Goal: Information Seeking & Learning: Learn about a topic

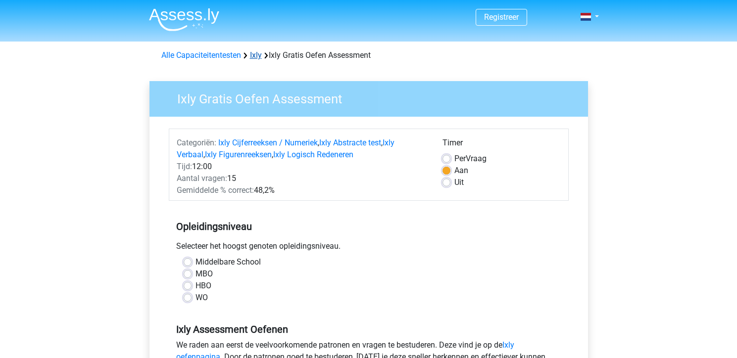
click at [256, 55] on link "Ixly" at bounding box center [256, 55] width 12 height 9
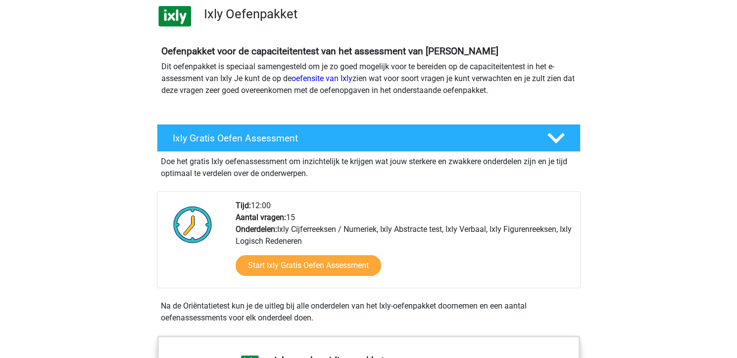
scroll to position [74, 0]
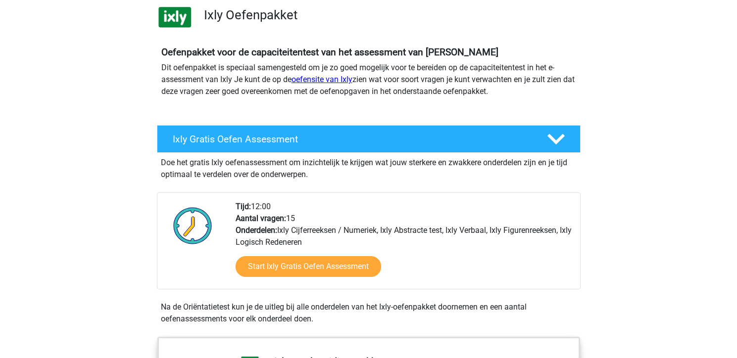
click at [323, 79] on link "oefensite van Ixly" at bounding box center [322, 79] width 61 height 9
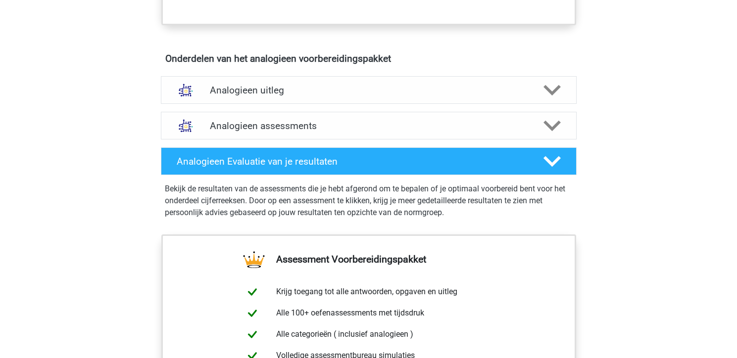
scroll to position [528, 0]
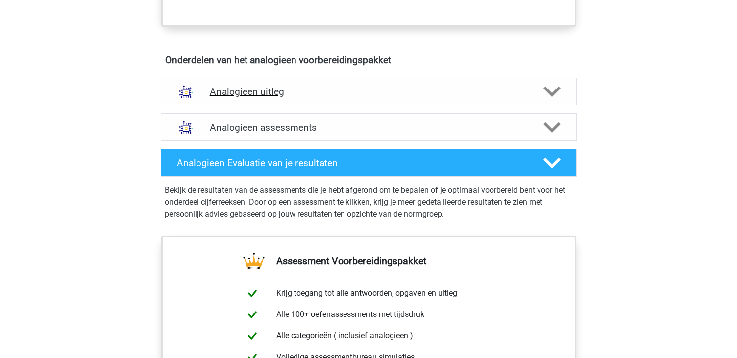
click at [548, 91] on polygon at bounding box center [552, 91] width 17 height 11
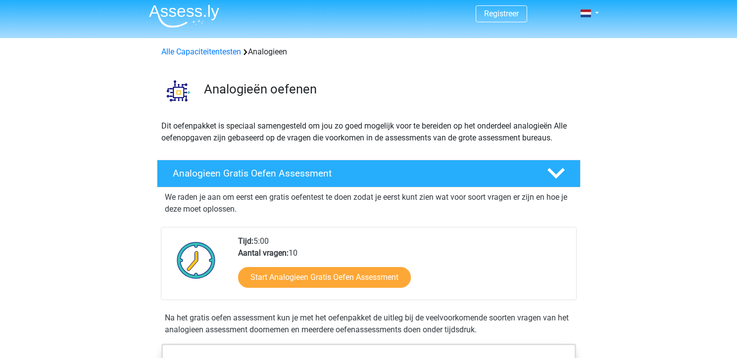
scroll to position [2, 0]
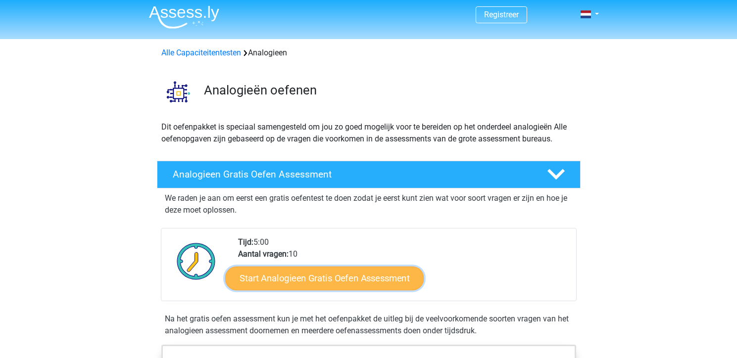
click at [307, 277] on link "Start Analogieen Gratis Oefen Assessment" at bounding box center [324, 278] width 199 height 24
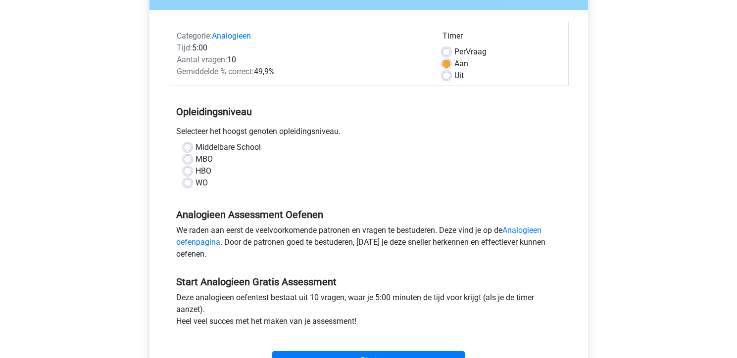
scroll to position [113, 0]
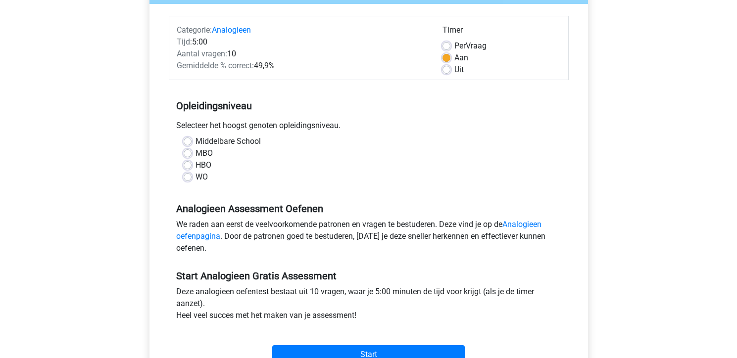
click at [196, 178] on label "WO" at bounding box center [202, 177] width 12 height 12
click at [190, 178] on input "WO" at bounding box center [188, 176] width 8 height 10
radio input "true"
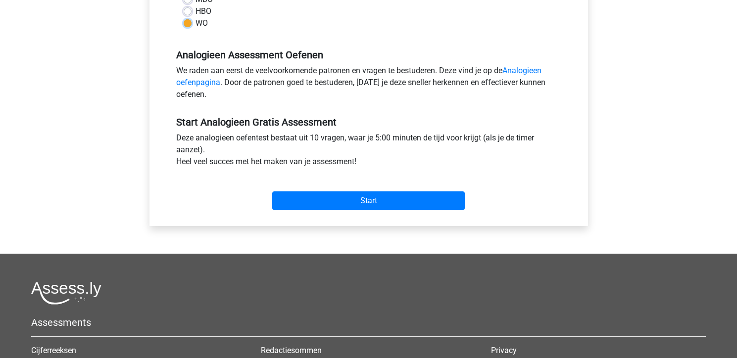
scroll to position [264, 0]
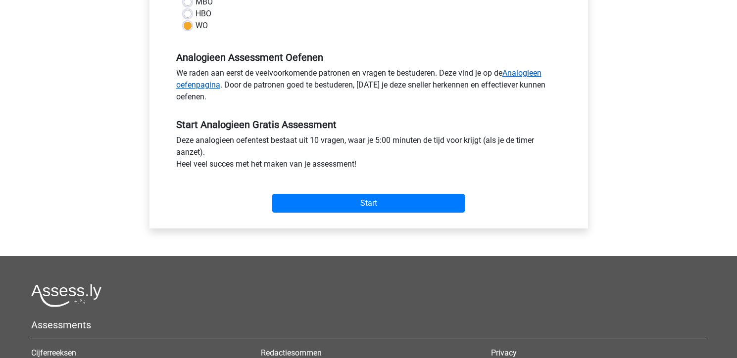
click at [517, 75] on link "Analogieen oefenpagina" at bounding box center [358, 78] width 365 height 21
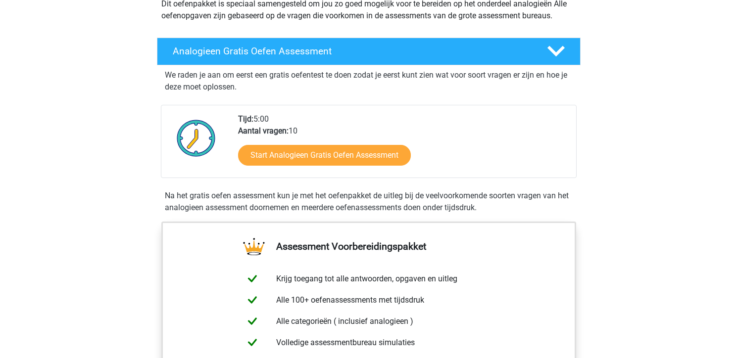
scroll to position [123, 0]
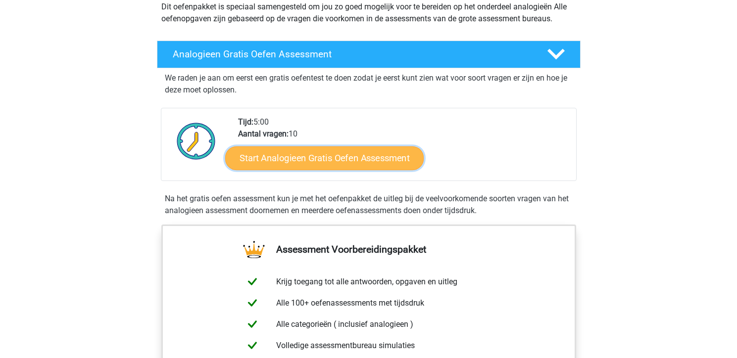
click at [335, 157] on link "Start Analogieen Gratis Oefen Assessment" at bounding box center [324, 158] width 199 height 24
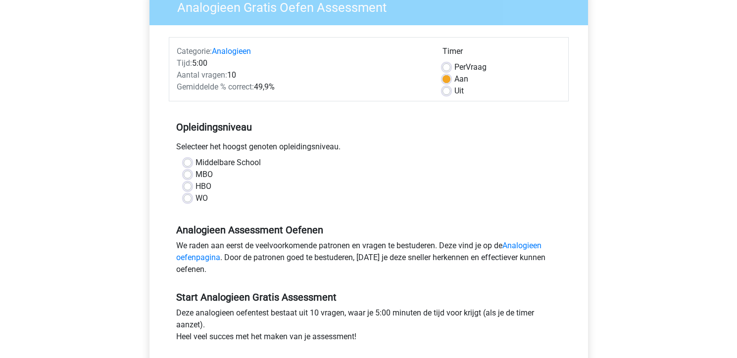
scroll to position [114, 0]
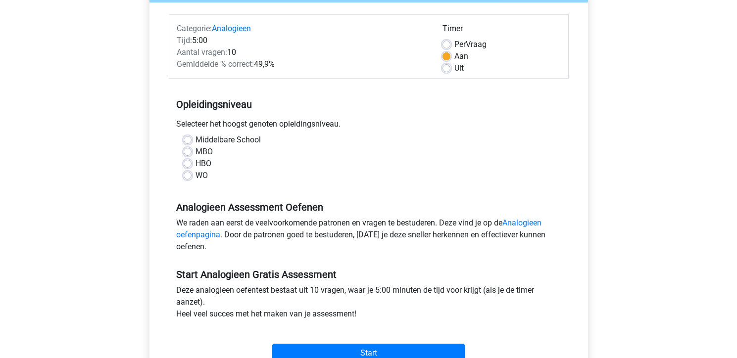
click at [186, 171] on div "WO" at bounding box center [369, 176] width 370 height 12
click at [196, 177] on label "WO" at bounding box center [202, 176] width 12 height 12
click at [189, 177] on input "WO" at bounding box center [188, 175] width 8 height 10
radio input "true"
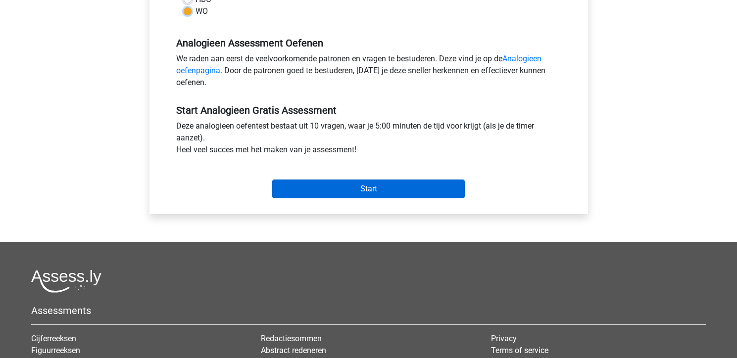
scroll to position [282, 0]
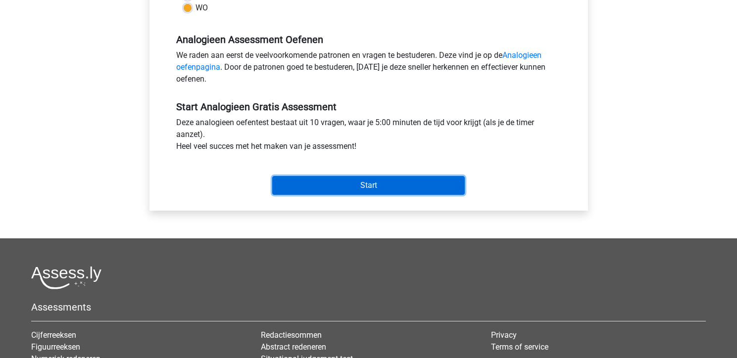
click at [361, 184] on input "Start" at bounding box center [368, 185] width 193 height 19
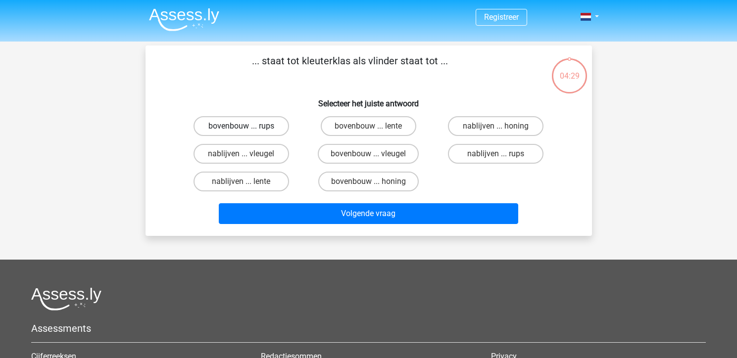
click at [239, 128] on label "bovenbouw ... rups" at bounding box center [242, 126] width 96 height 20
click at [241, 128] on input "bovenbouw ... rups" at bounding box center [244, 129] width 6 height 6
radio input "true"
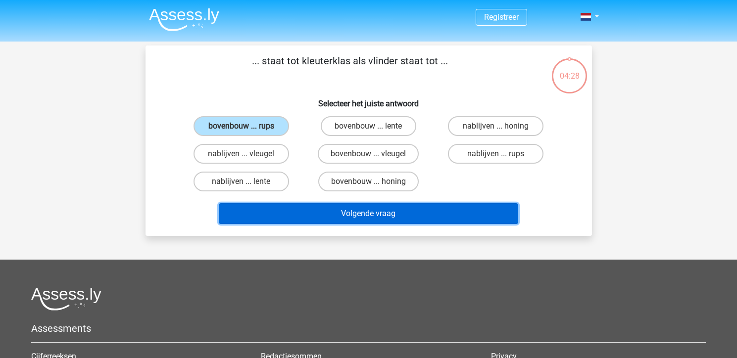
click at [372, 219] on button "Volgende vraag" at bounding box center [369, 213] width 300 height 21
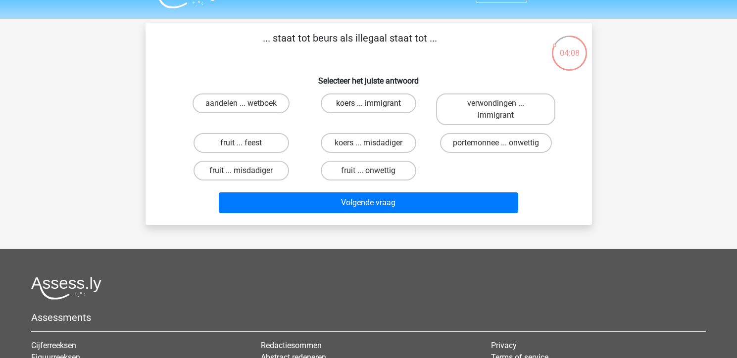
scroll to position [23, 0]
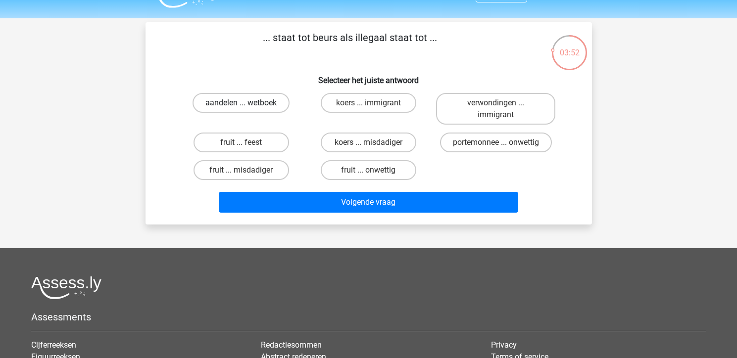
click at [257, 107] on label "aandelen ... wetboek" at bounding box center [241, 103] width 97 height 20
click at [248, 107] on input "aandelen ... wetboek" at bounding box center [244, 106] width 6 height 6
radio input "true"
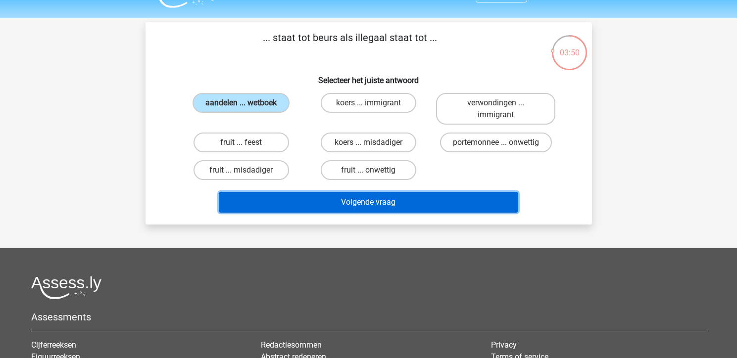
click at [388, 210] on button "Volgende vraag" at bounding box center [369, 202] width 300 height 21
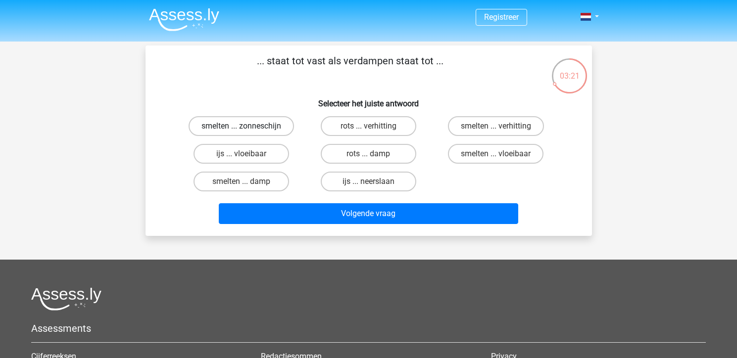
scroll to position [2, 0]
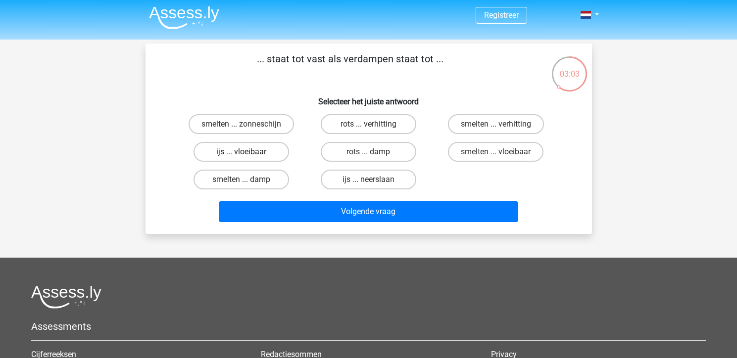
click at [250, 151] on label "ijs ... vloeibaar" at bounding box center [242, 152] width 96 height 20
click at [248, 152] on input "ijs ... vloeibaar" at bounding box center [244, 155] width 6 height 6
radio input "true"
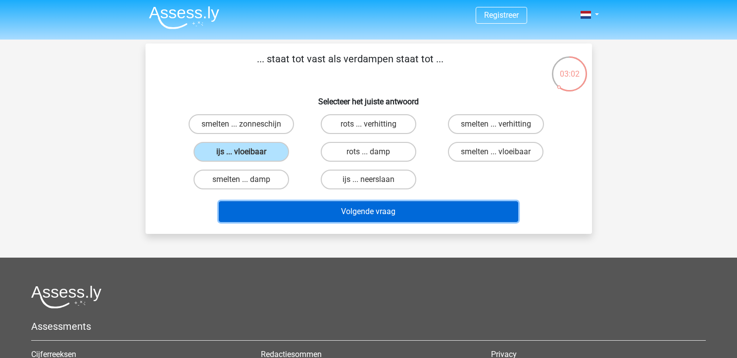
click at [379, 209] on button "Volgende vraag" at bounding box center [369, 212] width 300 height 21
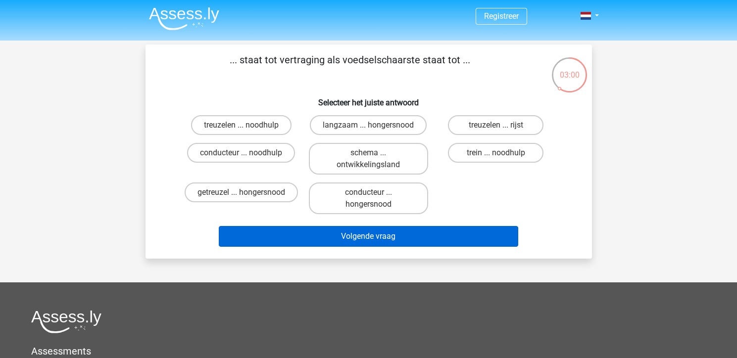
scroll to position [0, 0]
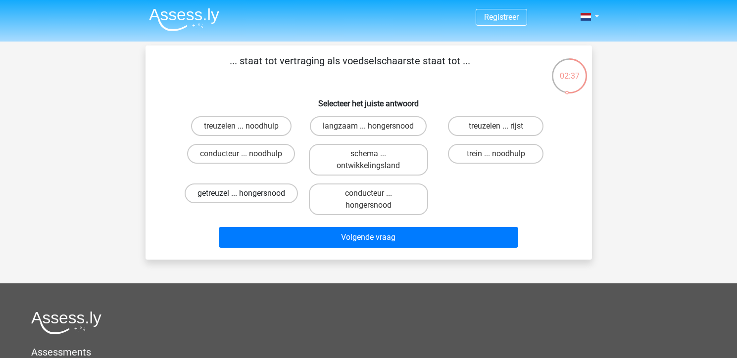
click at [249, 195] on label "getreuzel ... hongersnood" at bounding box center [241, 194] width 113 height 20
click at [248, 195] on input "getreuzel ... hongersnood" at bounding box center [244, 197] width 6 height 6
radio input "true"
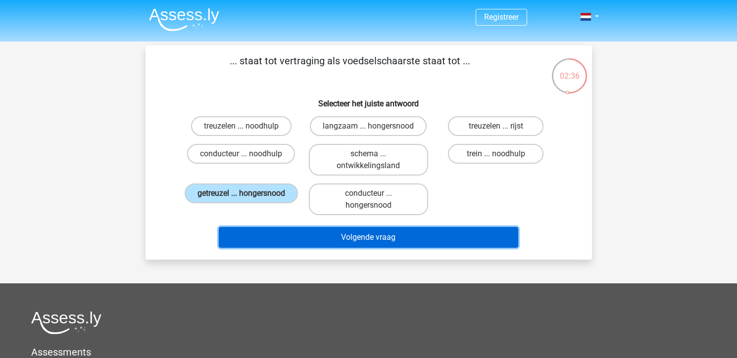
click at [386, 236] on button "Volgende vraag" at bounding box center [369, 237] width 300 height 21
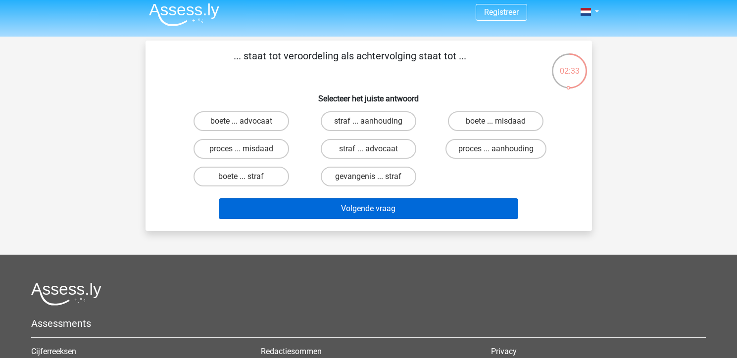
scroll to position [0, 0]
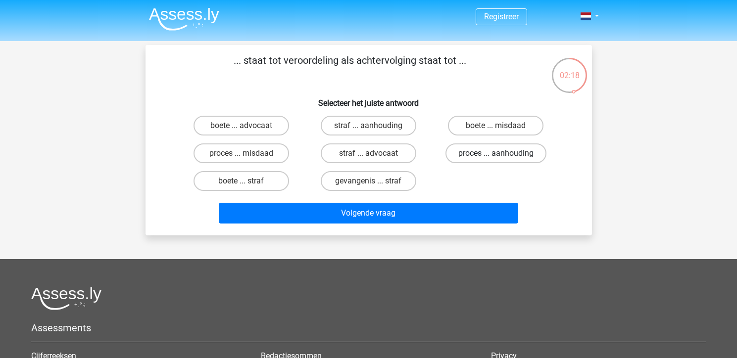
click at [494, 153] on label "proces ... aanhouding" at bounding box center [496, 154] width 101 height 20
click at [496, 153] on input "proces ... aanhouding" at bounding box center [499, 156] width 6 height 6
radio input "true"
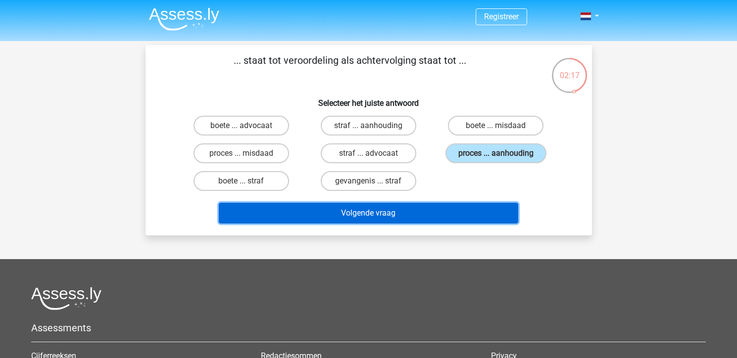
click at [434, 216] on button "Volgende vraag" at bounding box center [369, 213] width 300 height 21
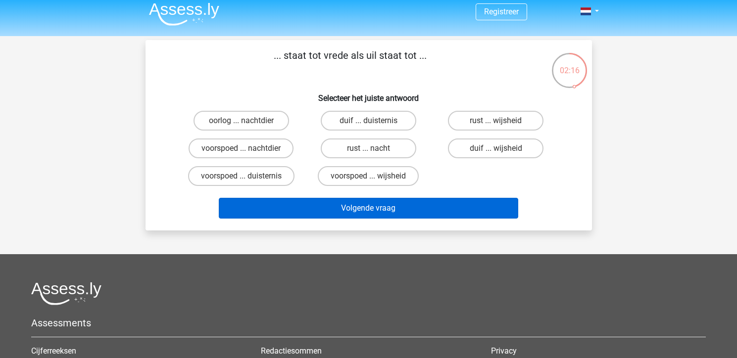
scroll to position [0, 0]
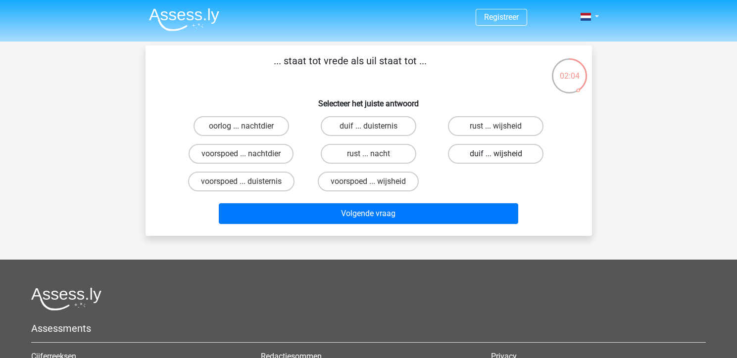
click at [484, 157] on label "duif ... wijsheid" at bounding box center [496, 154] width 96 height 20
click at [496, 157] on input "duif ... wijsheid" at bounding box center [499, 157] width 6 height 6
radio input "true"
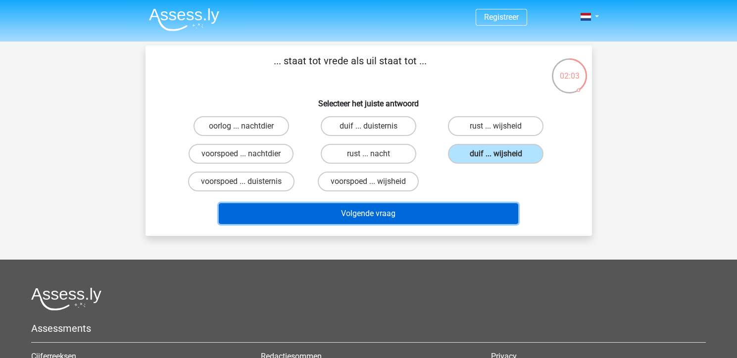
click at [442, 206] on button "Volgende vraag" at bounding box center [369, 213] width 300 height 21
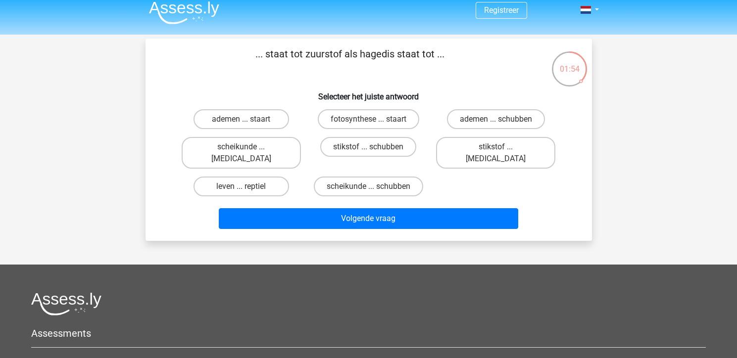
scroll to position [9, 0]
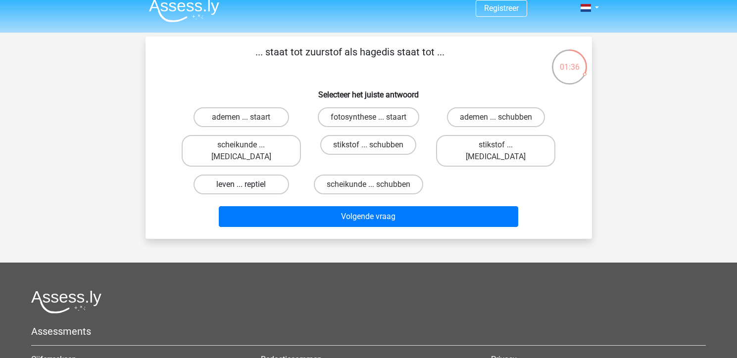
click at [253, 176] on label "leven ... reptiel" at bounding box center [242, 185] width 96 height 20
click at [248, 185] on input "leven ... reptiel" at bounding box center [244, 188] width 6 height 6
radio input "true"
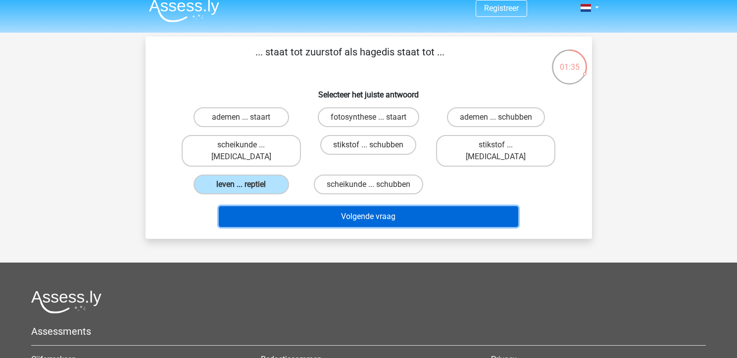
click at [367, 208] on button "Volgende vraag" at bounding box center [369, 216] width 300 height 21
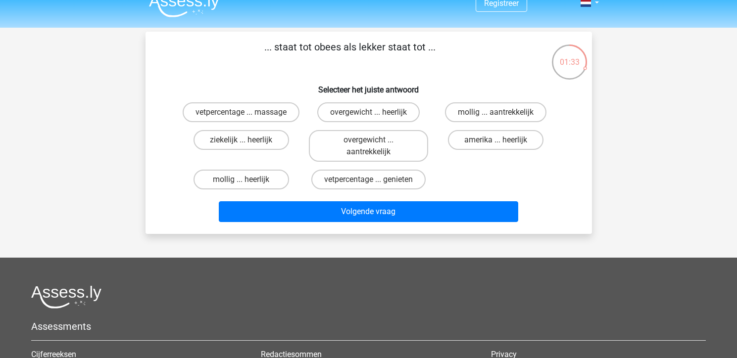
scroll to position [9, 0]
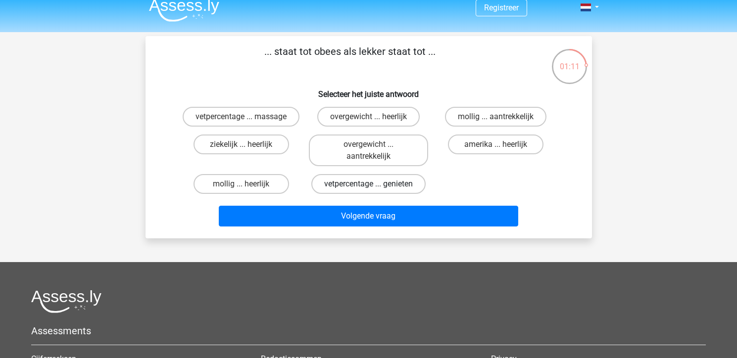
click at [364, 185] on label "vetpercentage ... genieten" at bounding box center [368, 184] width 114 height 20
click at [368, 185] on input "vetpercentage ... genieten" at bounding box center [371, 187] width 6 height 6
radio input "true"
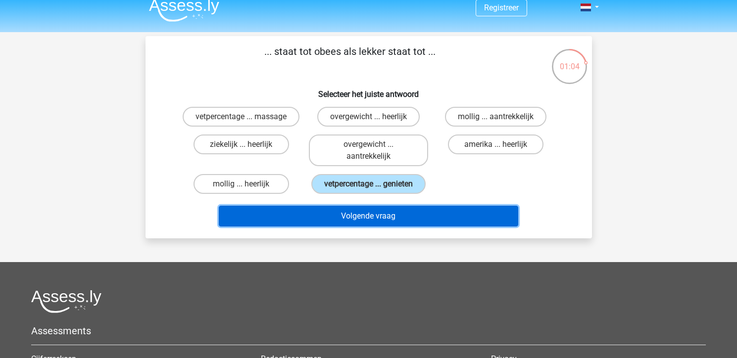
click at [388, 218] on button "Volgende vraag" at bounding box center [369, 216] width 300 height 21
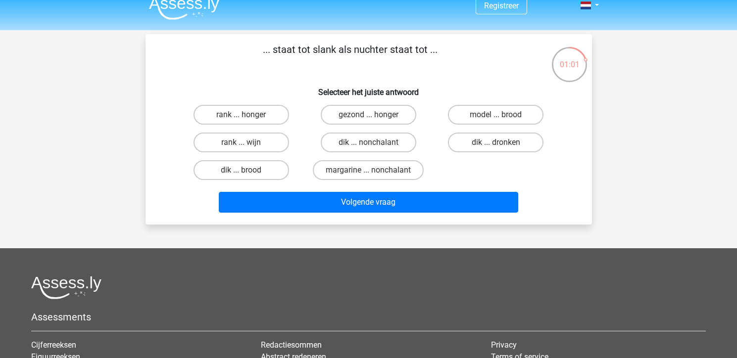
scroll to position [0, 0]
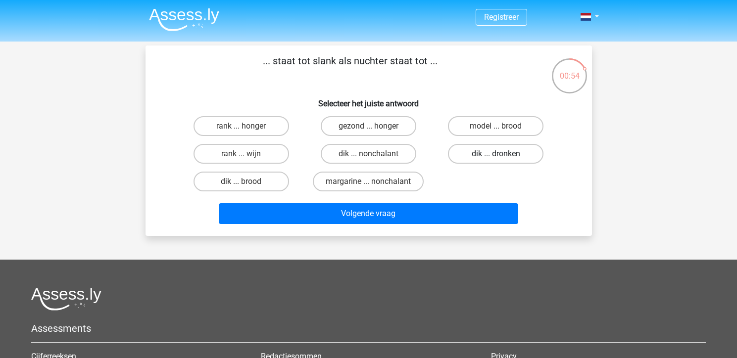
click at [488, 155] on label "dik ... dronken" at bounding box center [496, 154] width 96 height 20
click at [496, 155] on input "dik ... dronken" at bounding box center [499, 157] width 6 height 6
radio input "true"
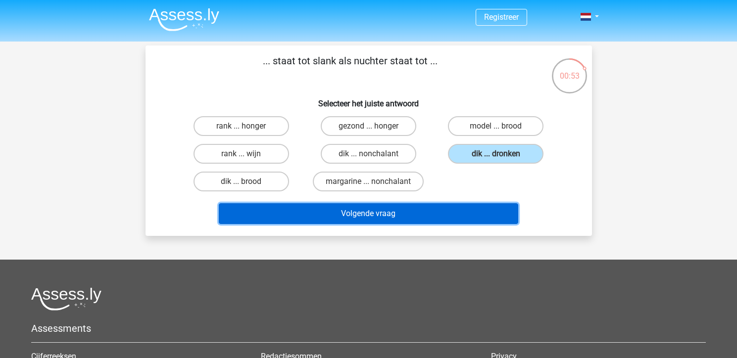
click at [444, 209] on button "Volgende vraag" at bounding box center [369, 213] width 300 height 21
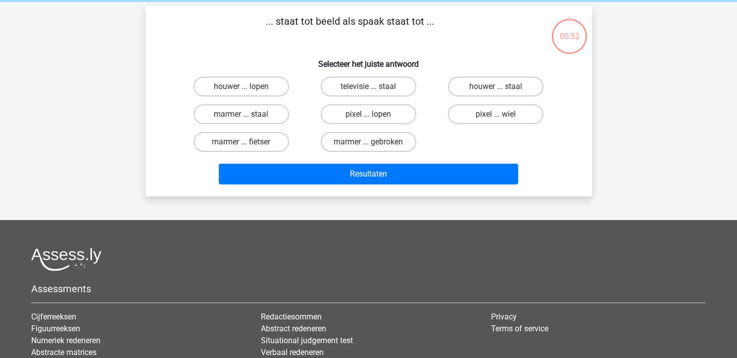
scroll to position [46, 0]
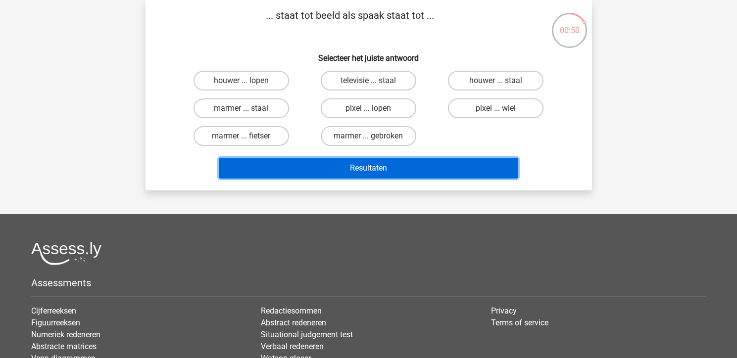
click at [410, 169] on button "Resultaten" at bounding box center [369, 168] width 300 height 21
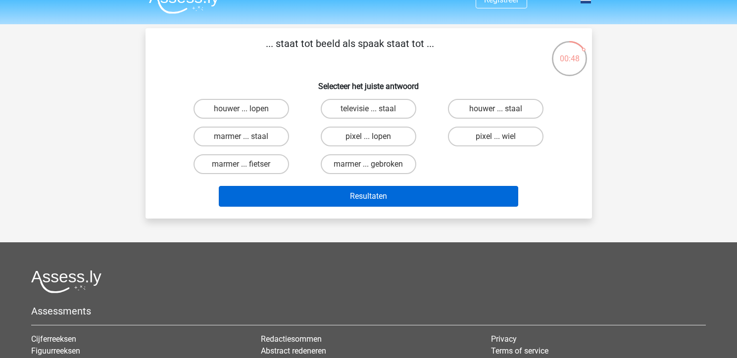
scroll to position [10, 0]
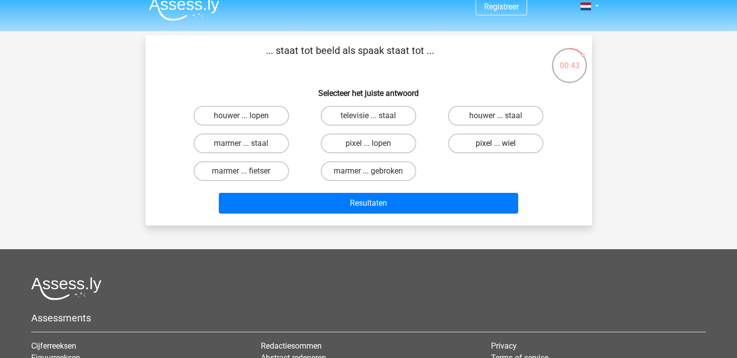
click at [481, 143] on label "pixel ... wiel" at bounding box center [496, 144] width 96 height 20
click at [496, 144] on input "pixel ... wiel" at bounding box center [499, 147] width 6 height 6
radio input "true"
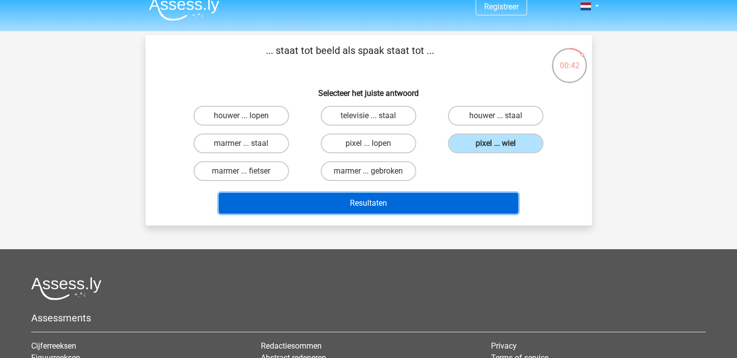
click at [420, 206] on button "Resultaten" at bounding box center [369, 203] width 300 height 21
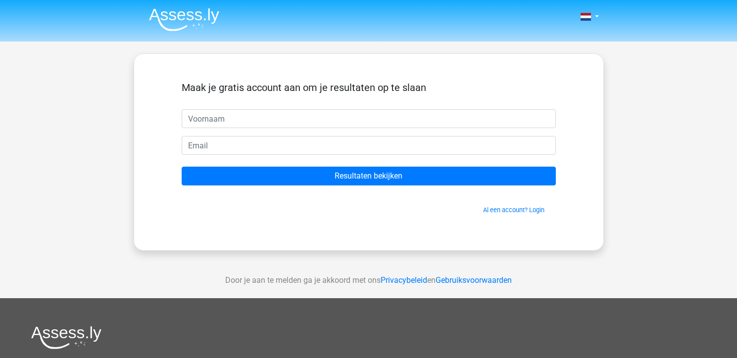
click at [278, 122] on input "text" at bounding box center [369, 118] width 374 height 19
type input "okke"
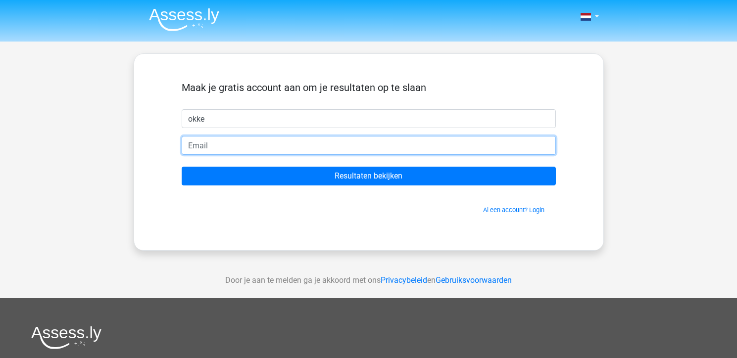
click at [272, 144] on input "email" at bounding box center [369, 145] width 374 height 19
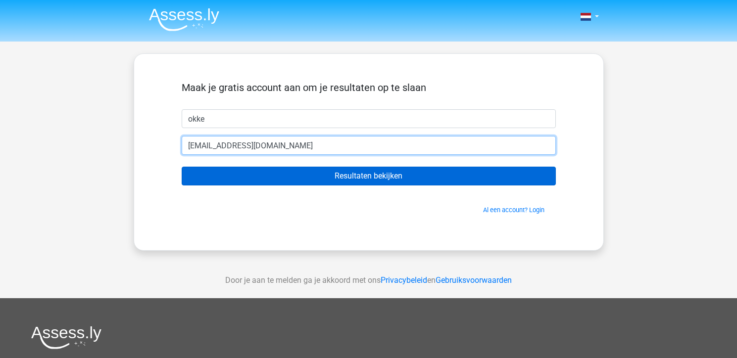
type input "[EMAIL_ADDRESS][DOMAIN_NAME]"
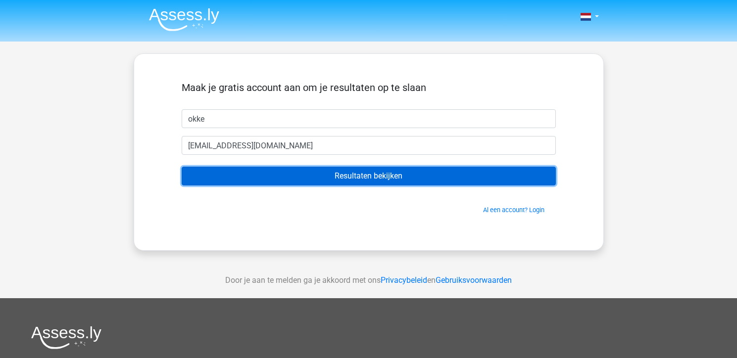
click at [342, 177] on input "Resultaten bekijken" at bounding box center [369, 176] width 374 height 19
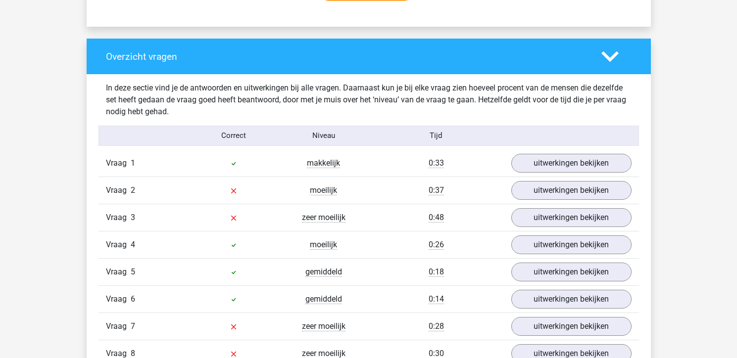
scroll to position [705, 0]
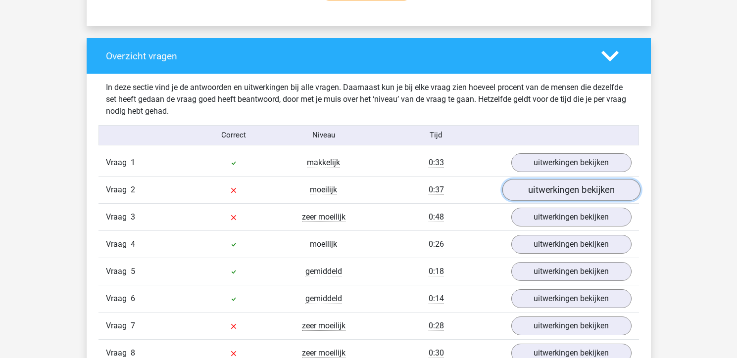
click at [570, 195] on link "uitwerkingen bekijken" at bounding box center [571, 190] width 138 height 22
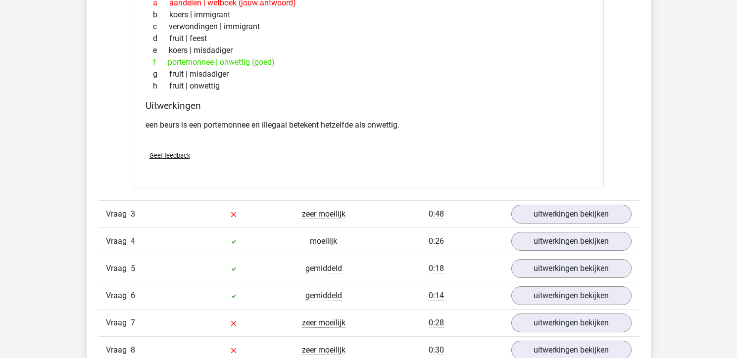
scroll to position [947, 0]
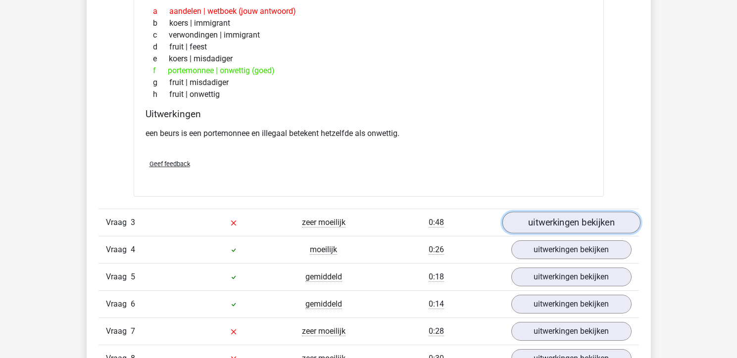
click at [577, 226] on link "uitwerkingen bekijken" at bounding box center [571, 223] width 138 height 22
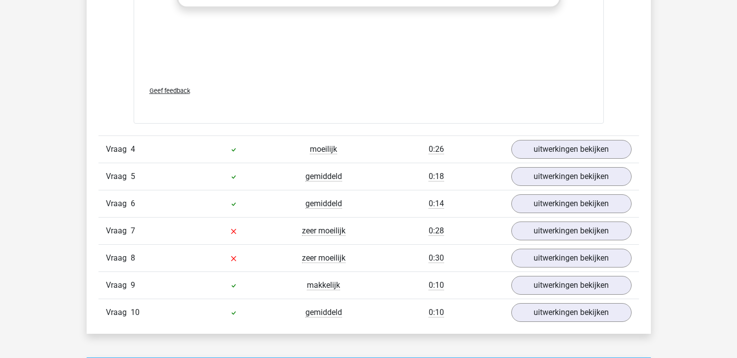
scroll to position [1565, 0]
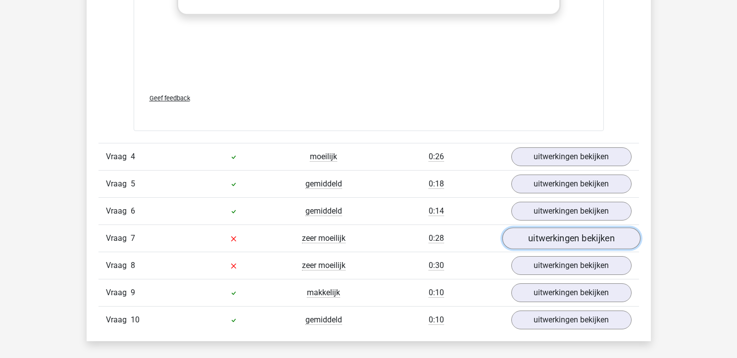
click at [590, 244] on link "uitwerkingen bekijken" at bounding box center [571, 239] width 138 height 22
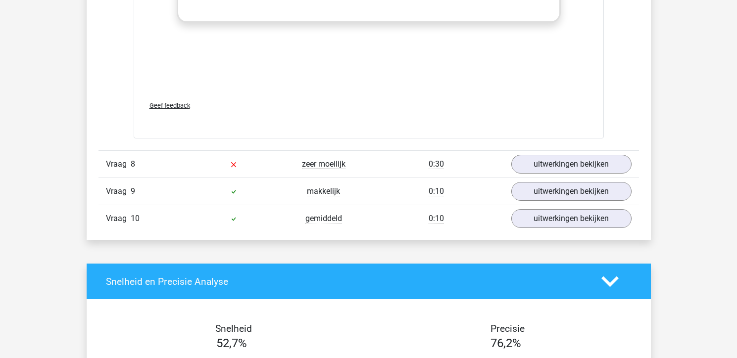
scroll to position [2187, 0]
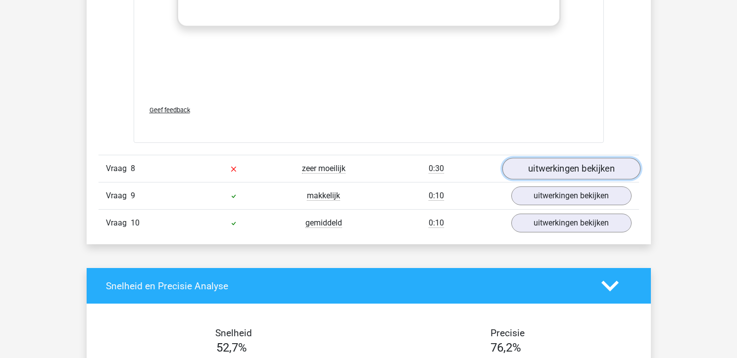
click at [550, 169] on link "uitwerkingen bekijken" at bounding box center [571, 169] width 138 height 22
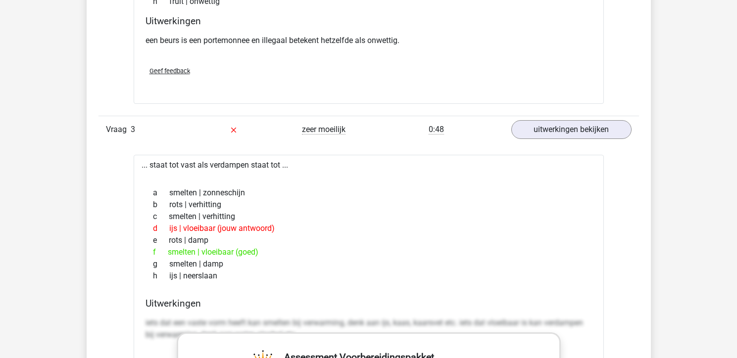
scroll to position [1041, 0]
